Goal: Communication & Community: Answer question/provide support

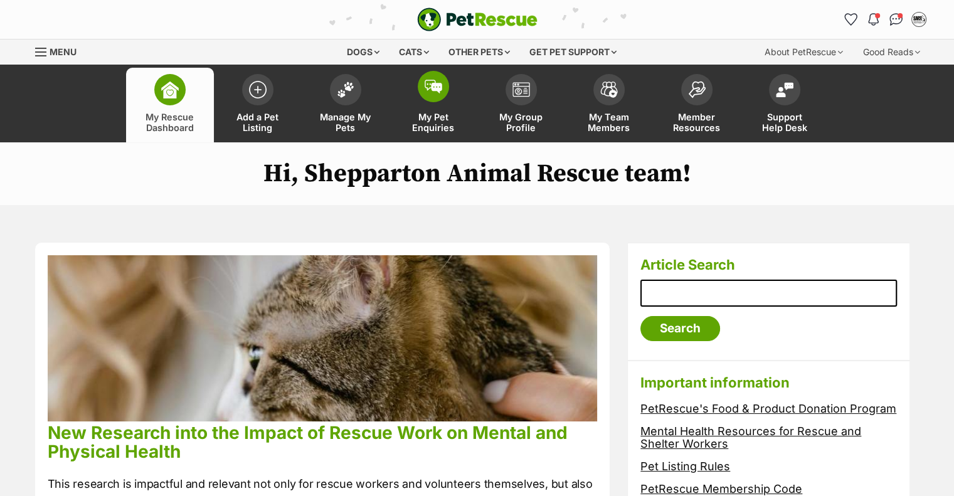
click at [415, 118] on span "My Pet Enquiries" at bounding box center [433, 122] width 56 height 21
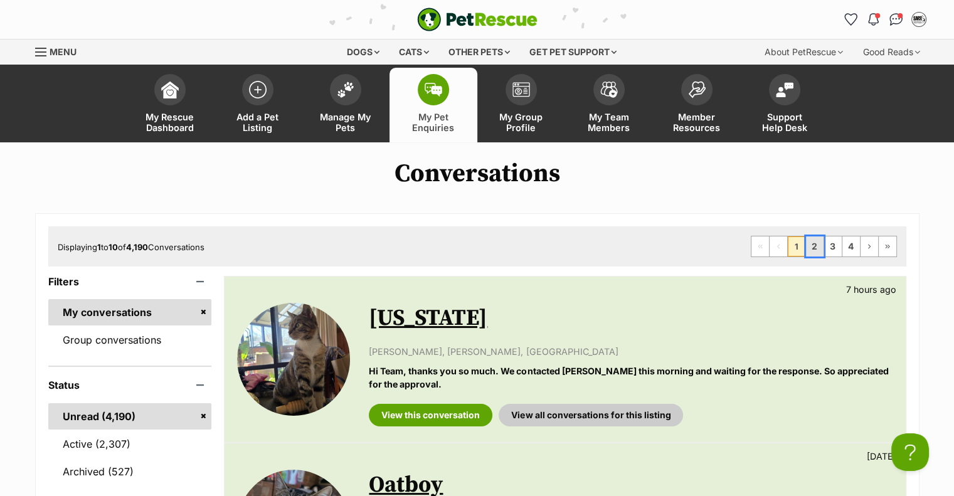
click at [823, 237] on link "2" at bounding box center [815, 246] width 18 height 20
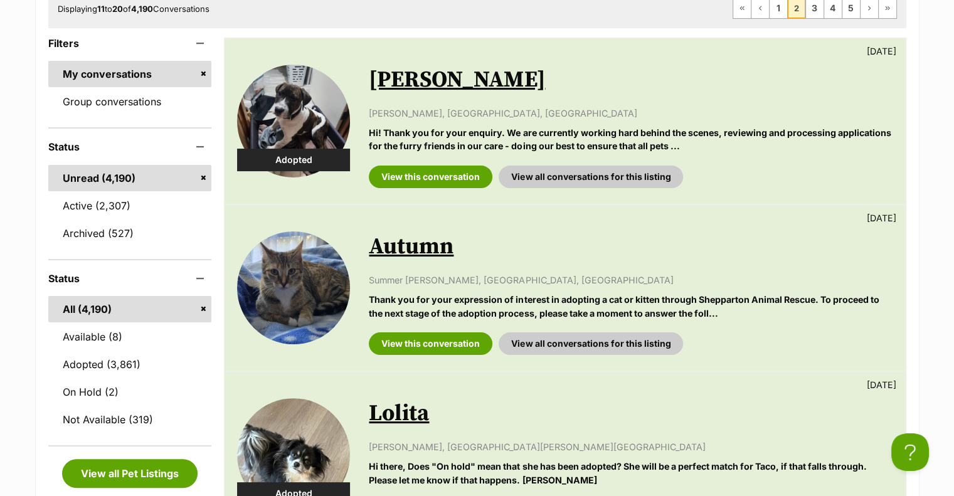
scroll to position [188, 0]
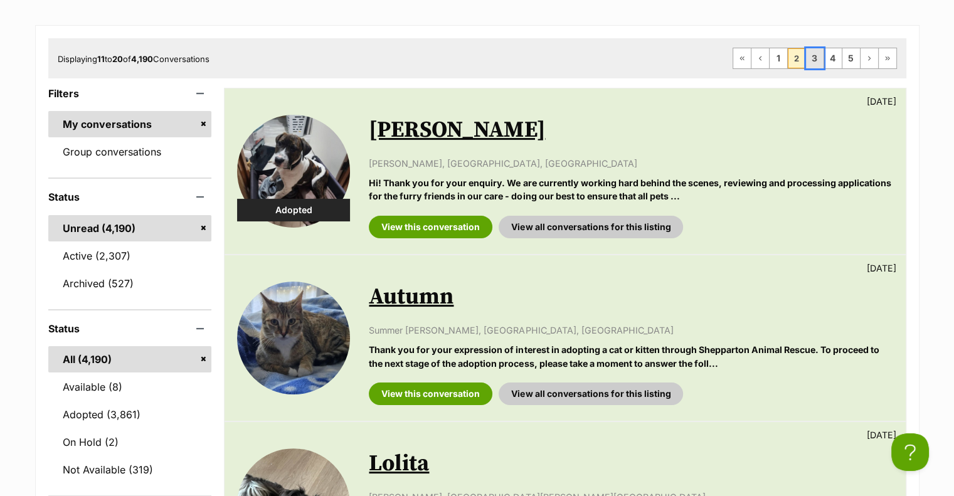
click at [823, 48] on link "3" at bounding box center [815, 58] width 18 height 20
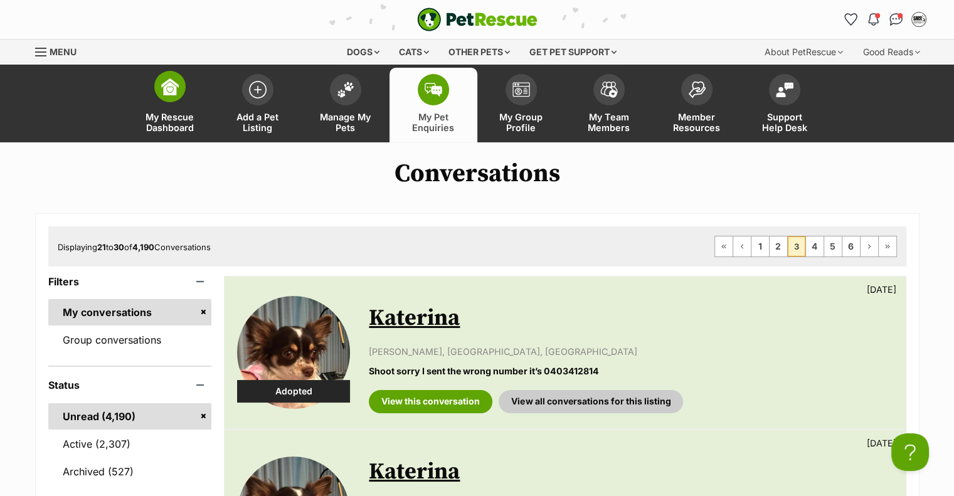
click at [171, 112] on span "My Rescue Dashboard" at bounding box center [170, 122] width 56 height 21
